Goal: Check status: Check status

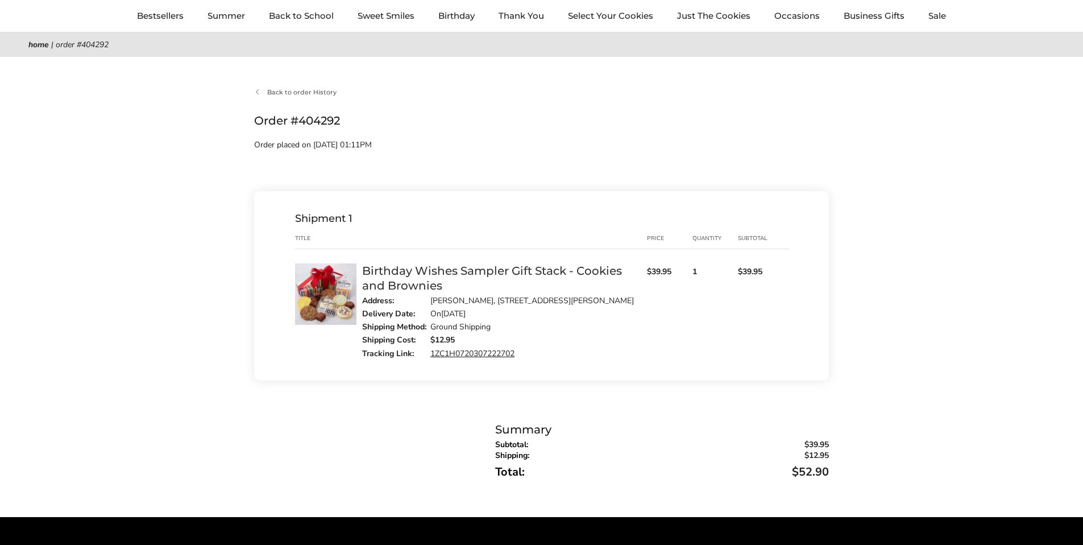
scroll to position [86, 0]
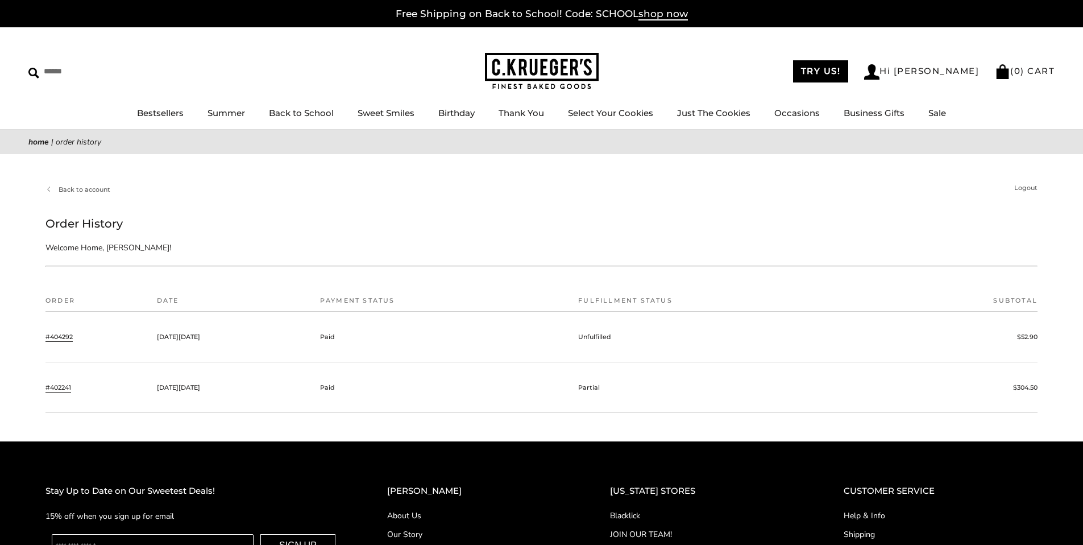
click at [60, 334] on link "#404292" at bounding box center [58, 336] width 27 height 10
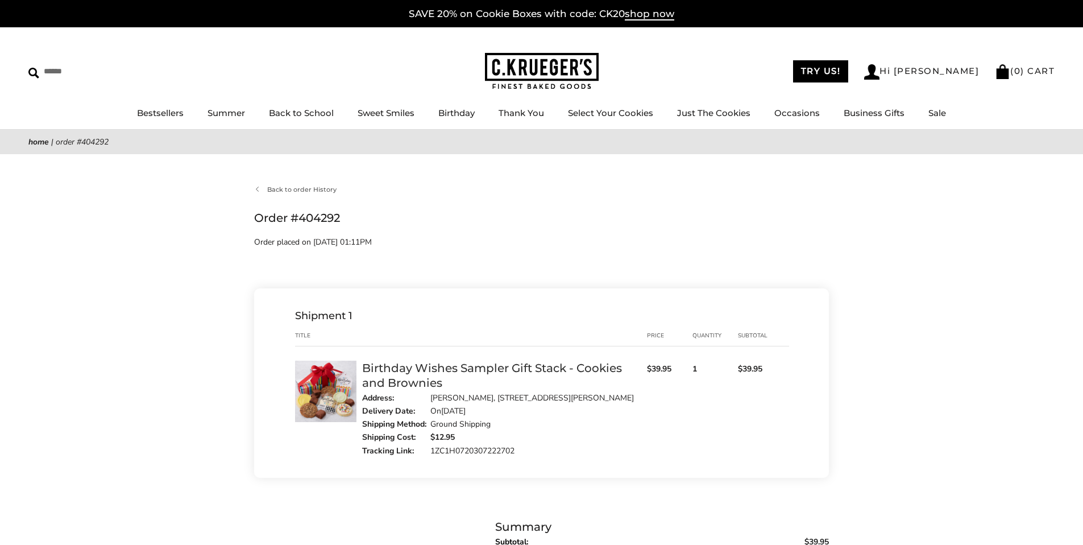
click at [450, 451] on link "1ZC1H0720307222702" at bounding box center [472, 450] width 84 height 11
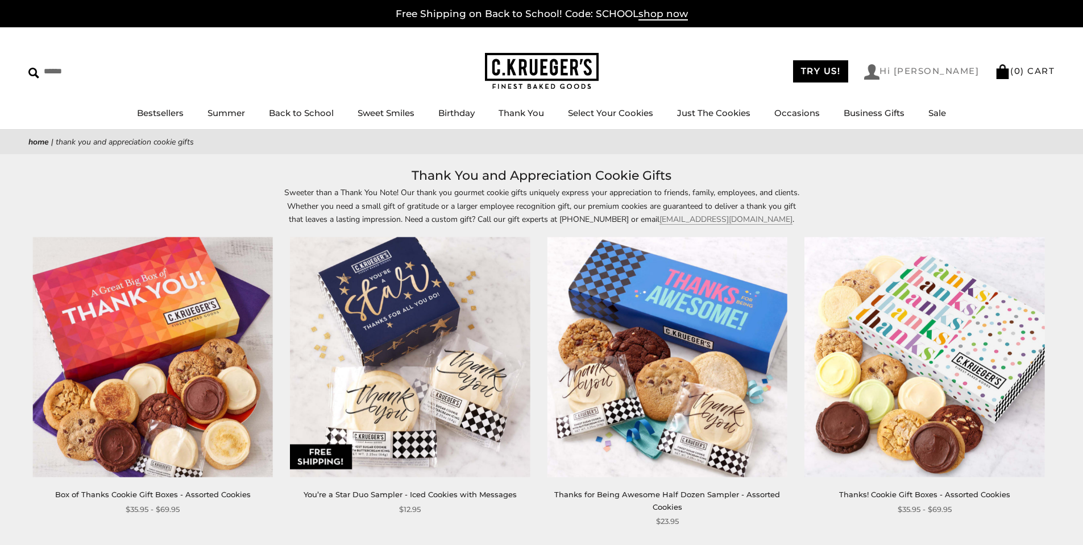
click at [946, 69] on link "Hi [PERSON_NAME]" at bounding box center [921, 71] width 115 height 15
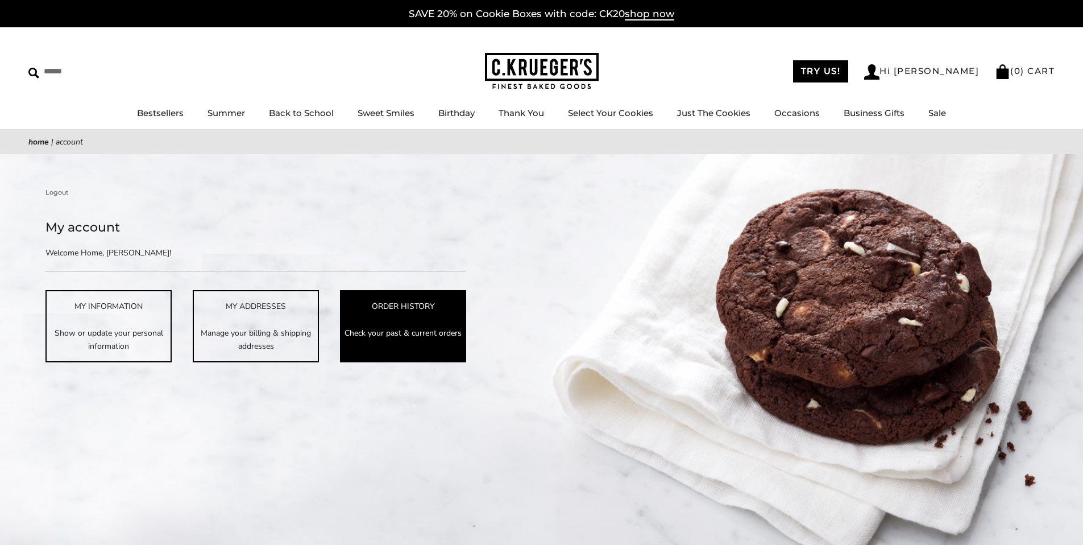
click at [390, 317] on link "ORDER HISTORY Check your past & current orders" at bounding box center [403, 326] width 126 height 72
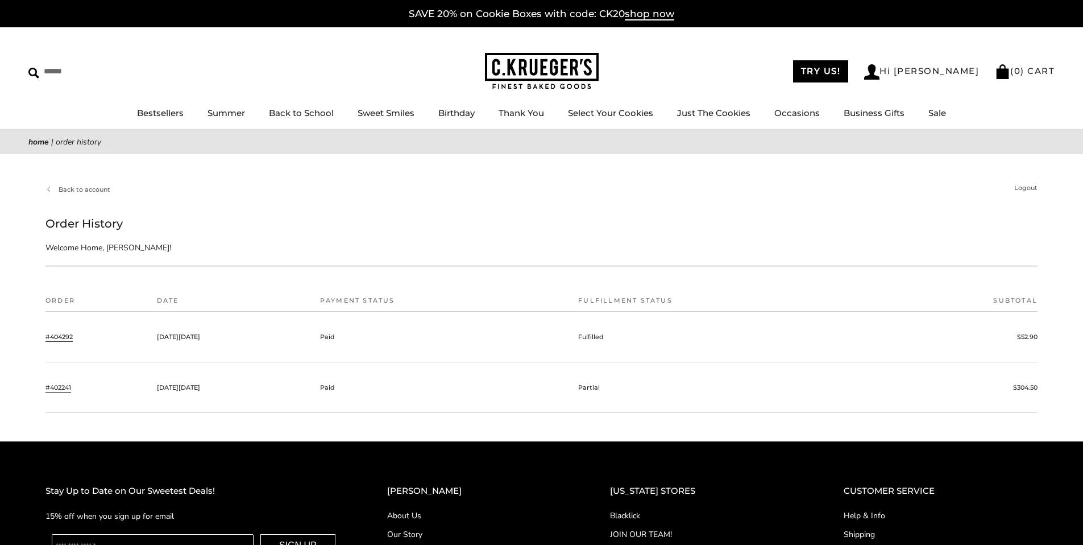
click at [56, 340] on link "#404292" at bounding box center [58, 336] width 27 height 10
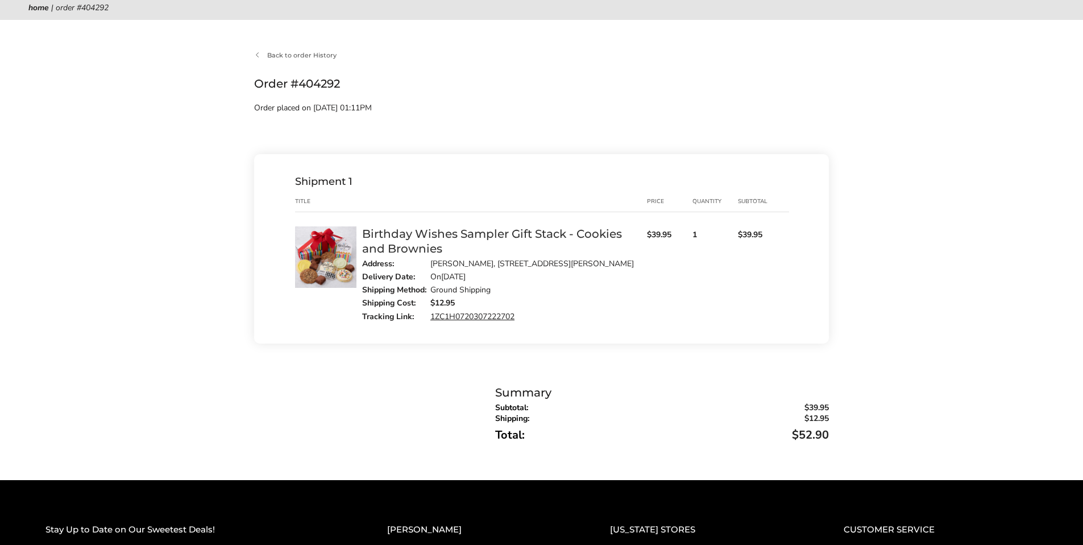
scroll to position [160, 0]
